Goal: Find specific page/section: Find specific page/section

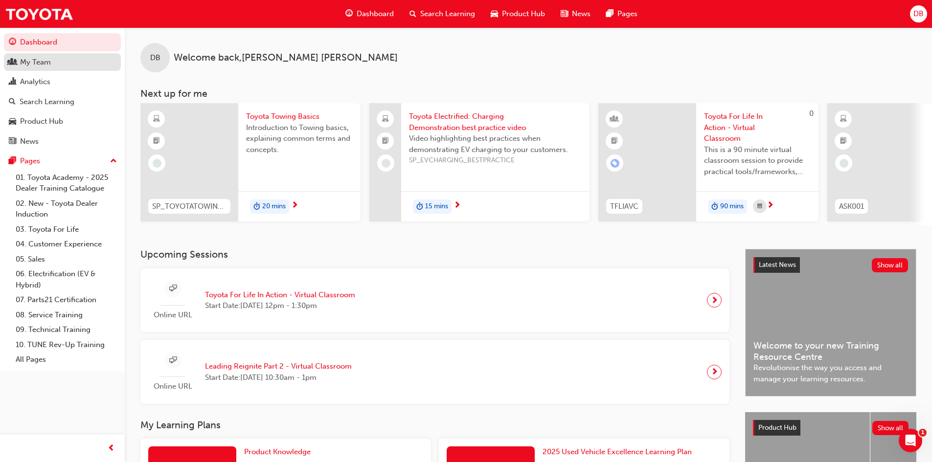
click at [67, 63] on div "My Team" at bounding box center [62, 62] width 107 height 12
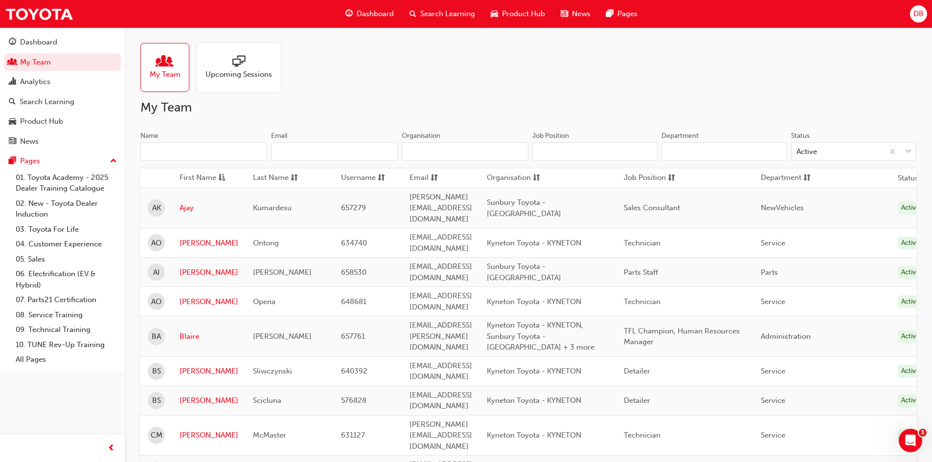
click at [213, 162] on div "Name Email Organisation" at bounding box center [334, 150] width 388 height 38
click at [213, 160] on input "Name" at bounding box center [203, 151] width 127 height 19
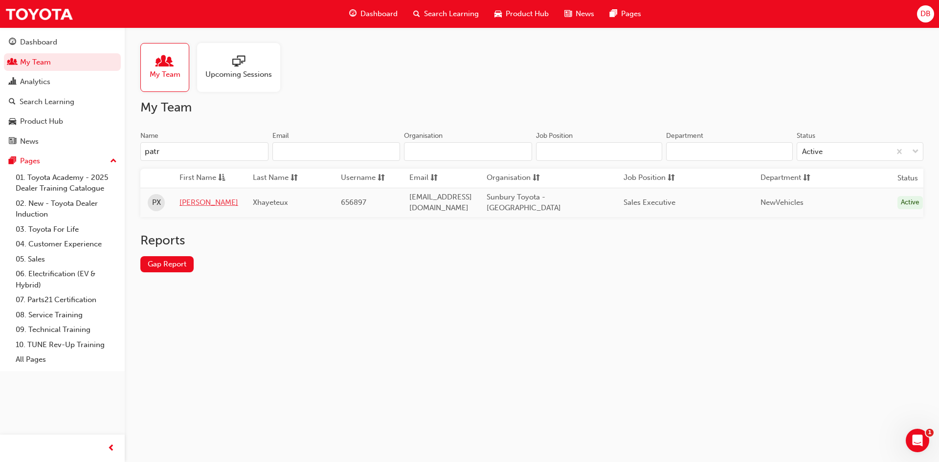
type input "patr"
click at [200, 198] on link "[PERSON_NAME]" at bounding box center [209, 202] width 59 height 11
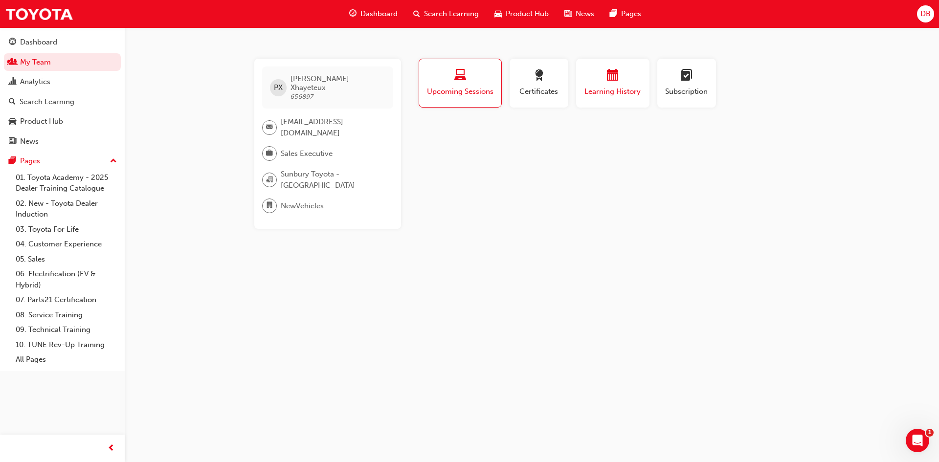
click at [584, 81] on div "button" at bounding box center [613, 76] width 59 height 15
